Goal: Navigation & Orientation: Find specific page/section

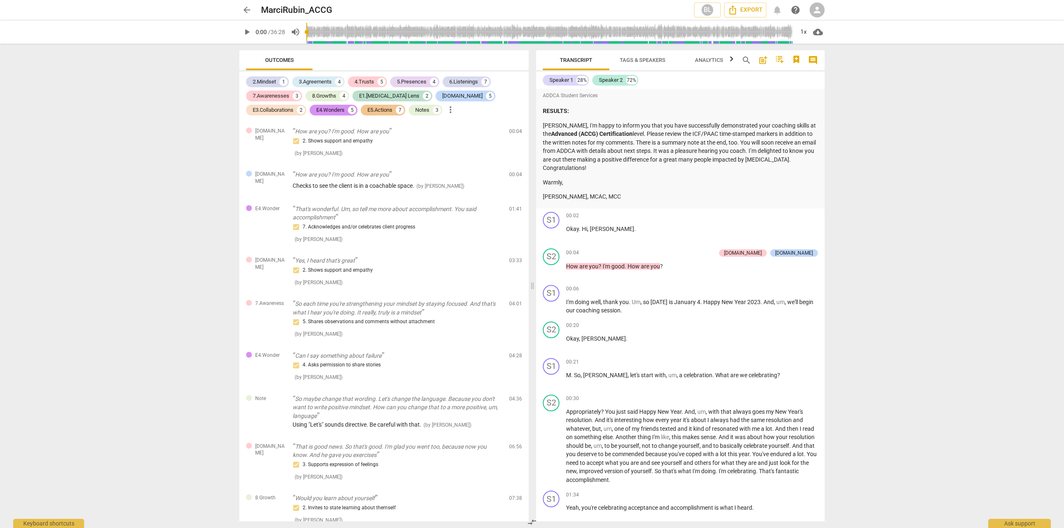
drag, startPoint x: 529, startPoint y: 151, endPoint x: 524, endPoint y: 128, distance: 23.1
click at [524, 128] on div "Outcomes 2.Mindset 1 3.Agreements 4 4.Trusts 5 5.Presences 4 6.Listenings 7 7.A…" at bounding box center [382, 286] width 299 height 485
click at [637, 61] on span "Tags & Speakers" at bounding box center [643, 60] width 46 height 6
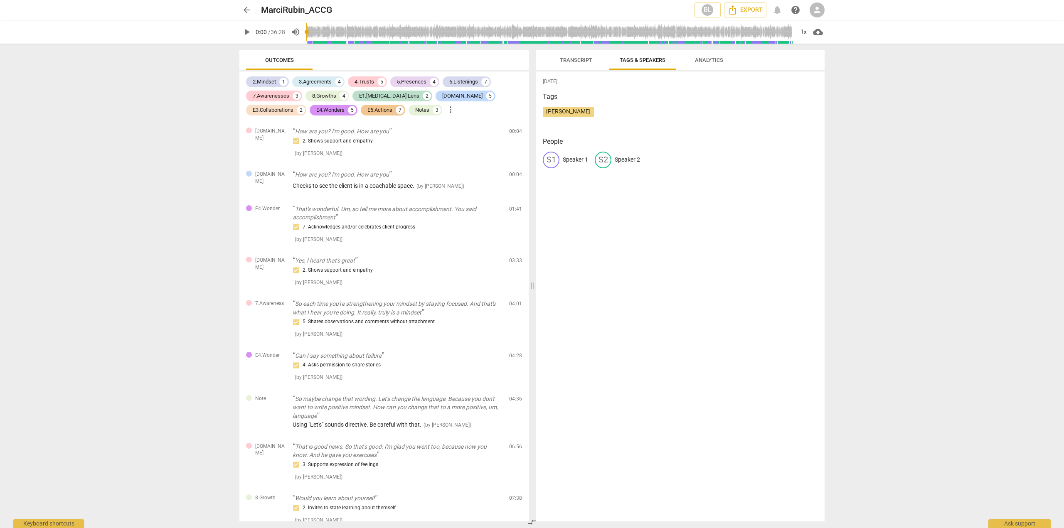
click at [703, 59] on span "Analytics" at bounding box center [709, 60] width 28 height 6
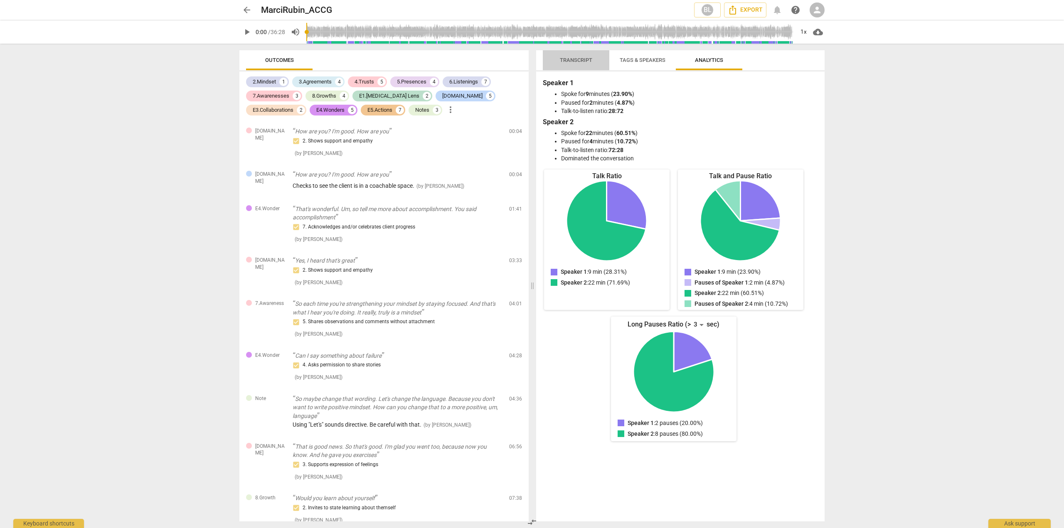
click at [581, 62] on span "Transcript" at bounding box center [576, 60] width 32 height 6
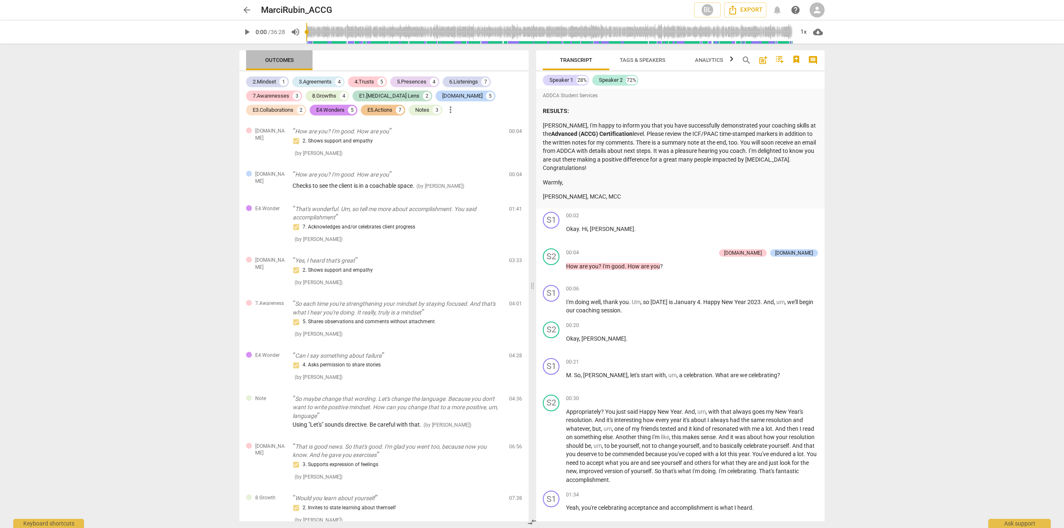
click at [274, 62] on span "Outcomes" at bounding box center [279, 60] width 29 height 6
click at [816, 59] on span "comment" at bounding box center [813, 60] width 10 height 10
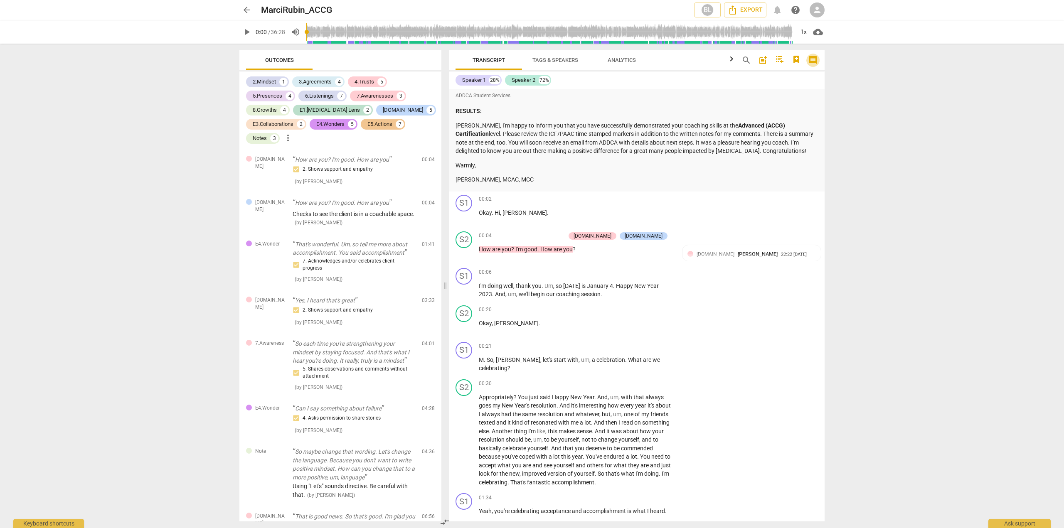
click at [816, 59] on span "comment" at bounding box center [813, 60] width 10 height 10
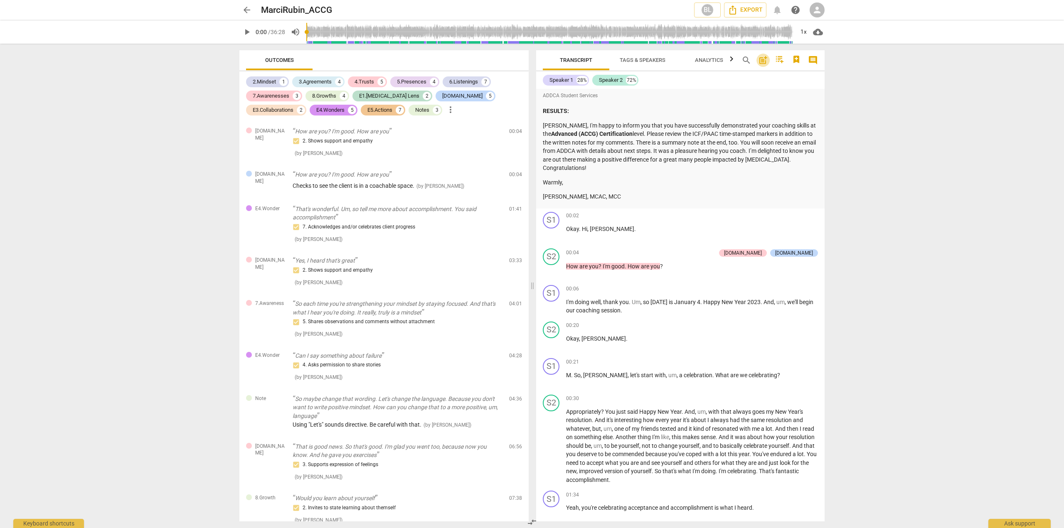
click at [765, 61] on span "post_add" at bounding box center [763, 60] width 10 height 10
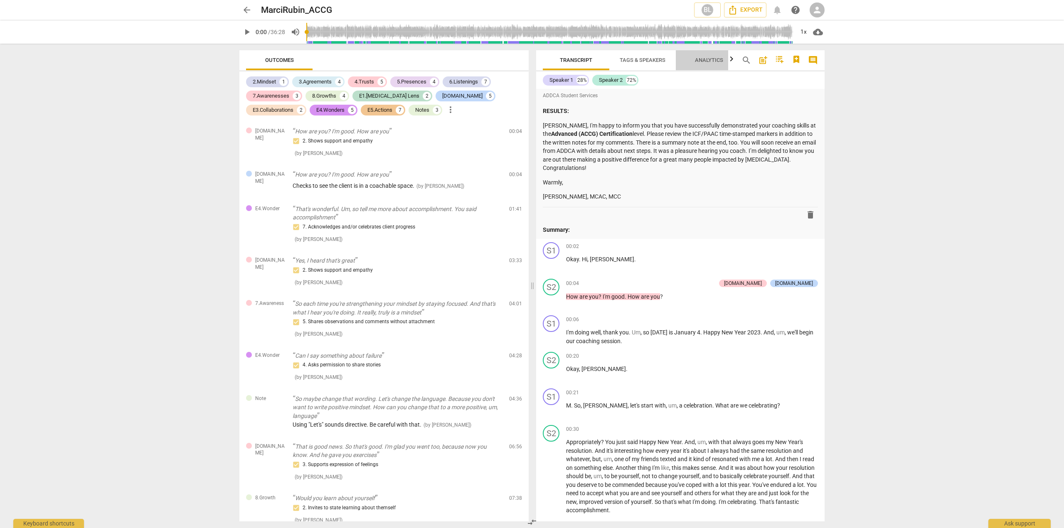
click at [705, 59] on span "Analytics" at bounding box center [709, 60] width 28 height 6
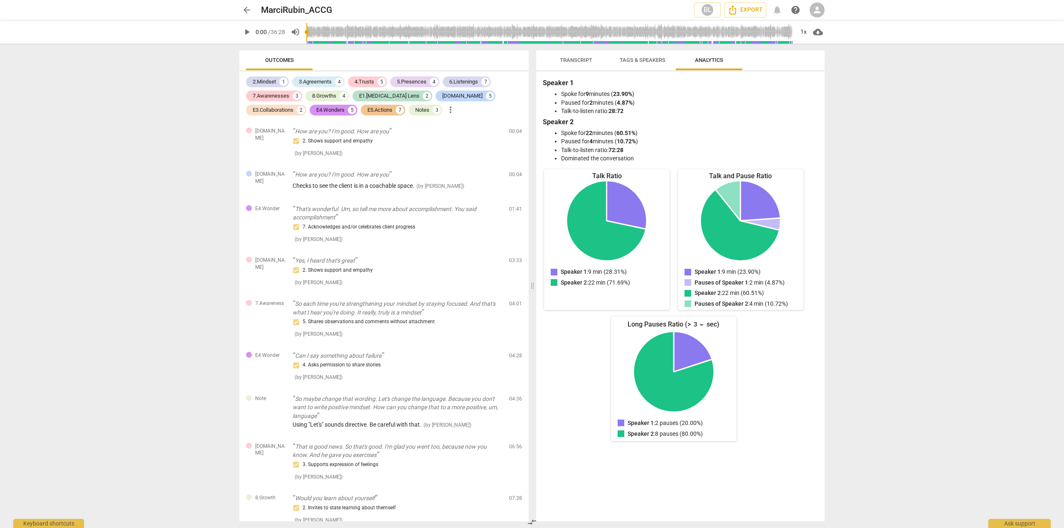
click at [649, 62] on span "Tags & Speakers" at bounding box center [643, 60] width 46 height 6
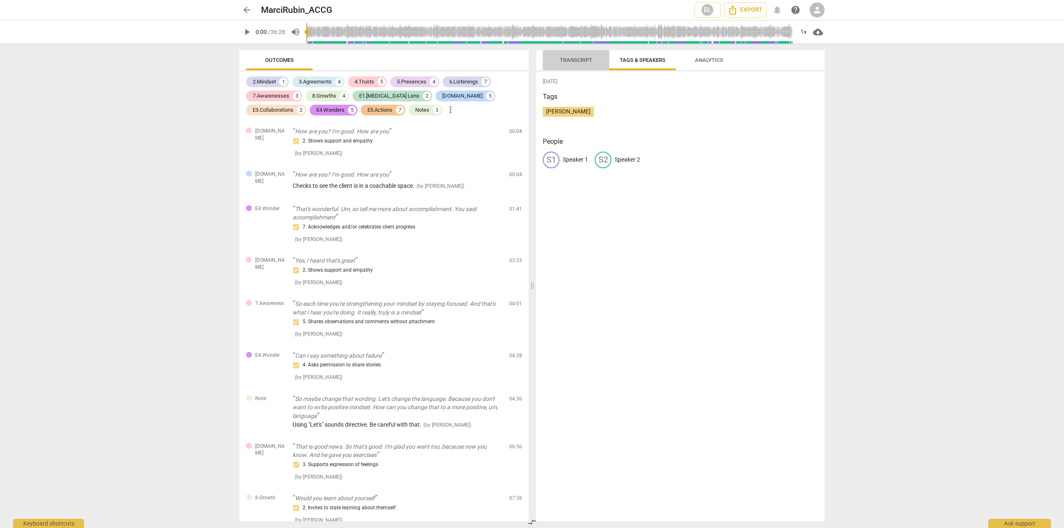
click at [572, 59] on span "Transcript" at bounding box center [576, 60] width 32 height 6
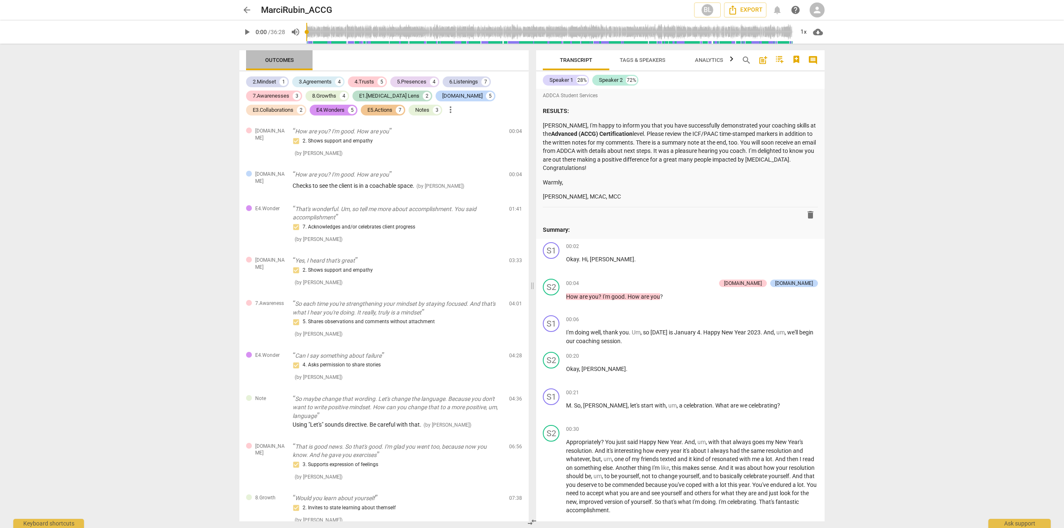
click at [280, 55] on span "Outcomes" at bounding box center [279, 60] width 49 height 11
click at [247, 34] on span "play_arrow" at bounding box center [247, 32] width 10 height 10
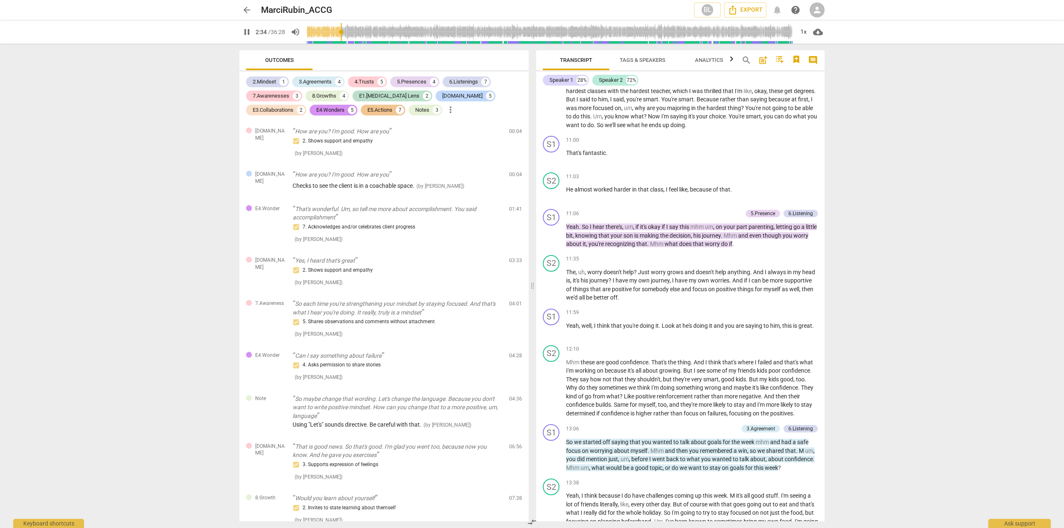
scroll to position [2046, 0]
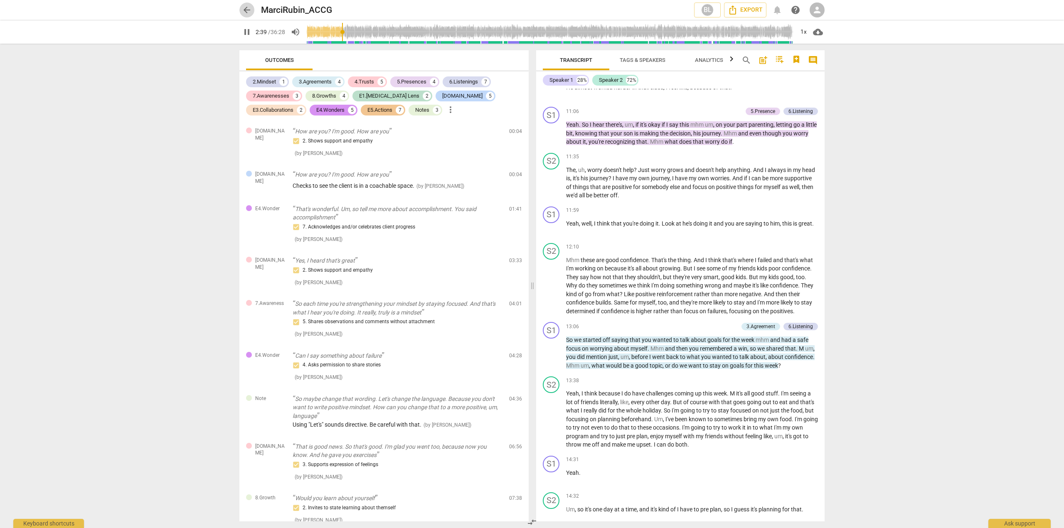
type input "160"
click at [244, 12] on span "arrow_back" at bounding box center [247, 10] width 10 height 10
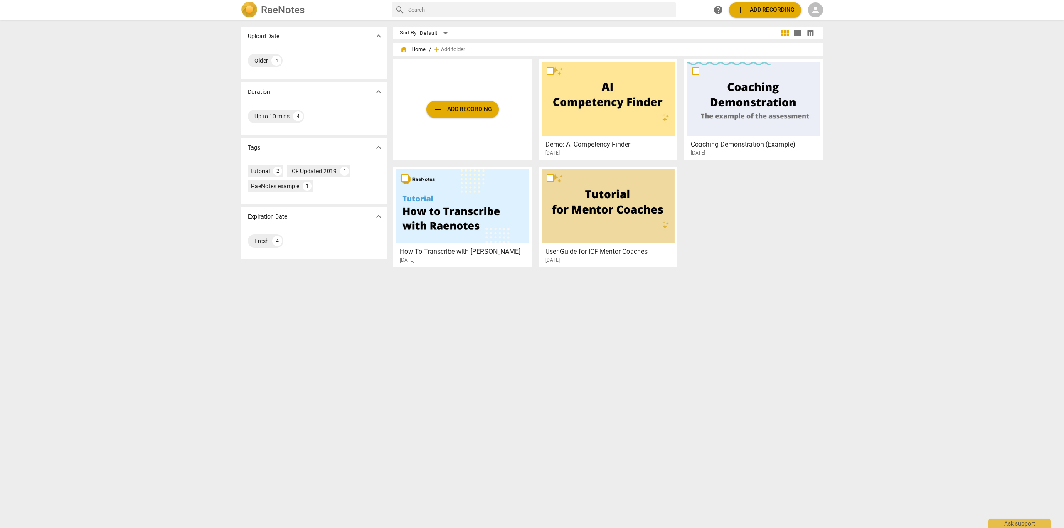
click at [249, 11] on img at bounding box center [249, 10] width 17 height 17
click at [556, 252] on h3 "User Guide for ICF Mentor Coaches" at bounding box center [611, 252] width 130 height 10
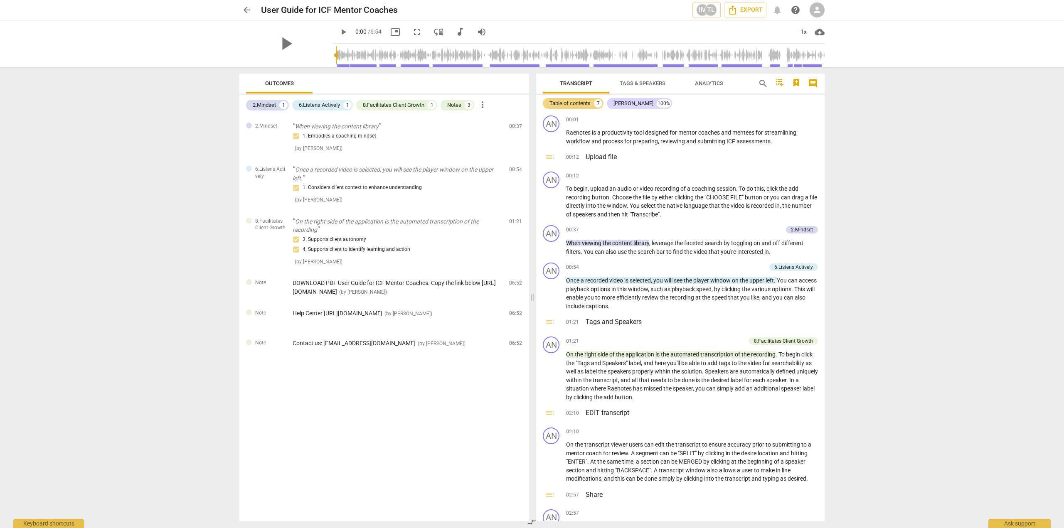
click at [244, 12] on span "arrow_back" at bounding box center [247, 10] width 10 height 10
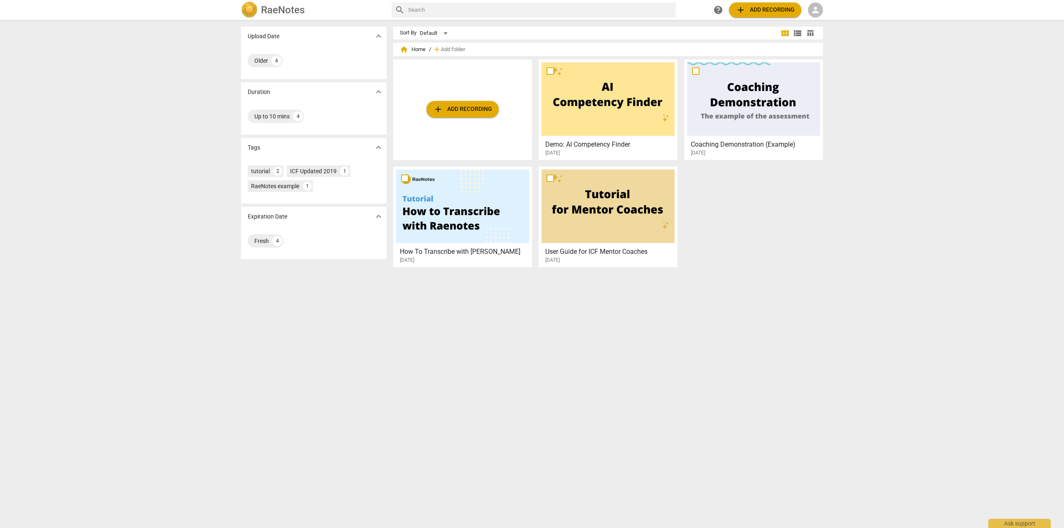
click at [596, 103] on div at bounding box center [608, 99] width 133 height 74
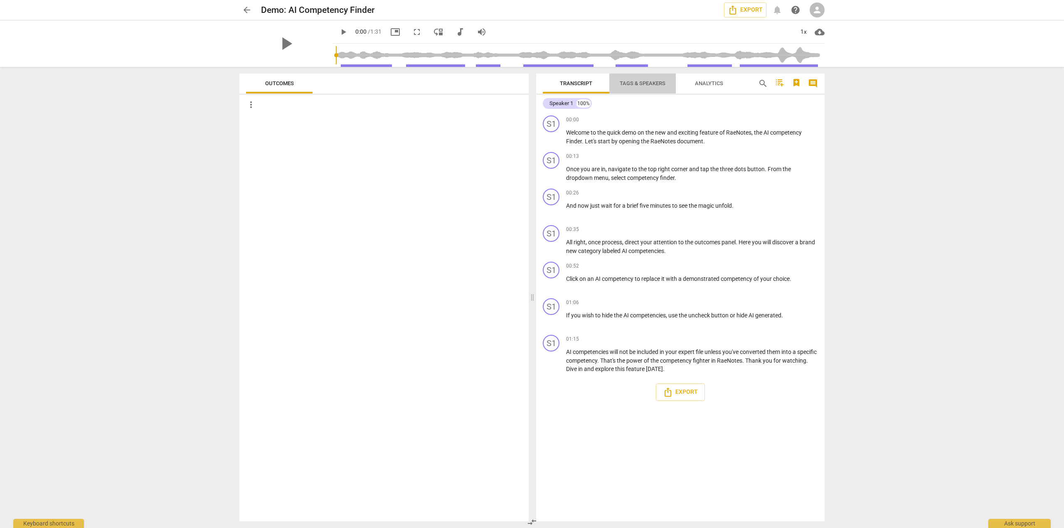
click at [632, 81] on span "Tags & Speakers" at bounding box center [643, 83] width 46 height 6
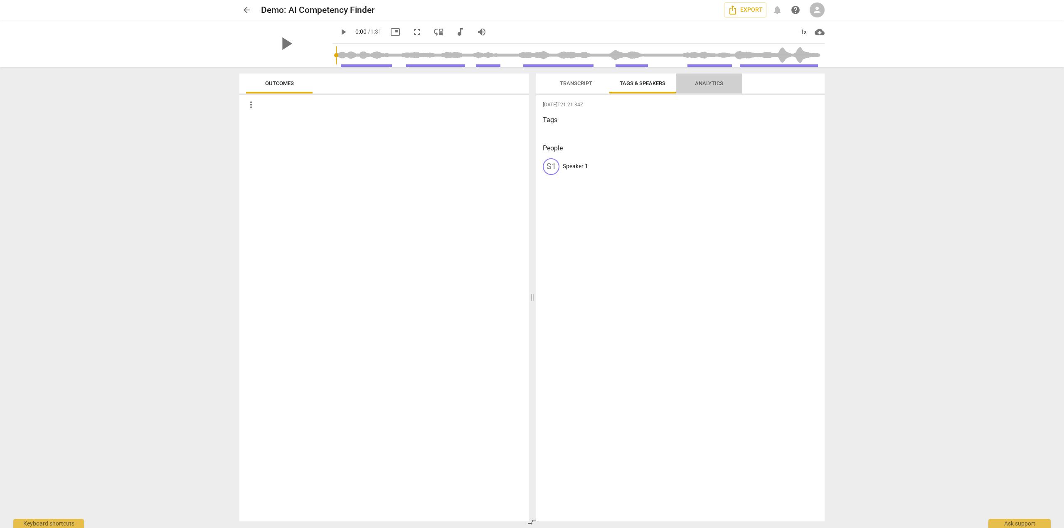
click at [708, 81] on span "Analytics" at bounding box center [709, 83] width 28 height 6
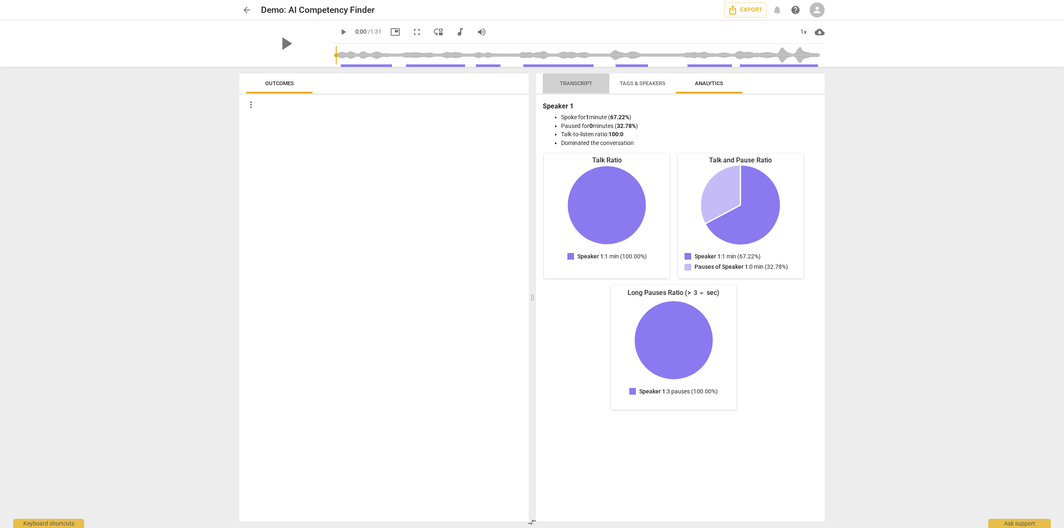
click at [577, 82] on span "Transcript" at bounding box center [576, 83] width 32 height 6
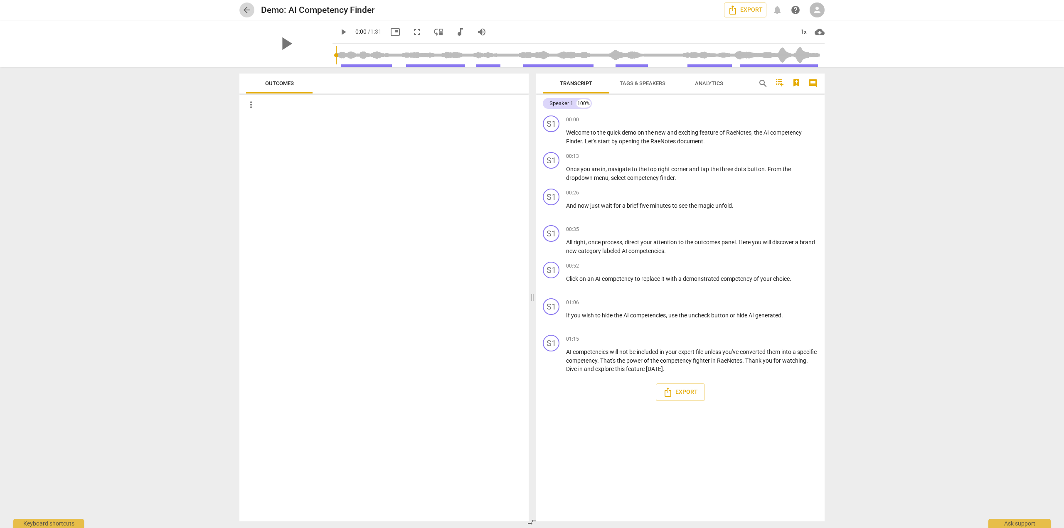
click at [244, 10] on span "arrow_back" at bounding box center [247, 10] width 10 height 10
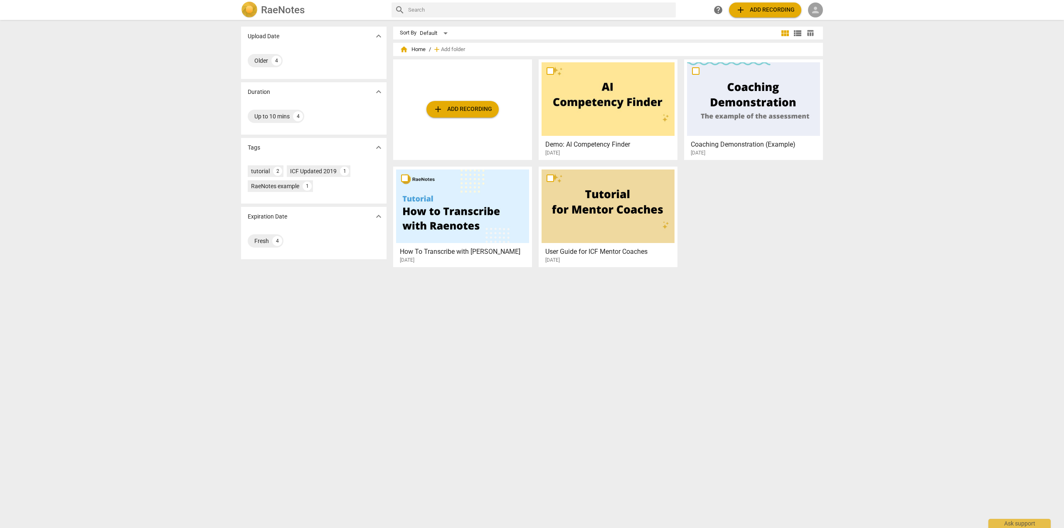
click at [815, 12] on span "person" at bounding box center [816, 10] width 10 height 10
